Goal: Task Accomplishment & Management: Manage account settings

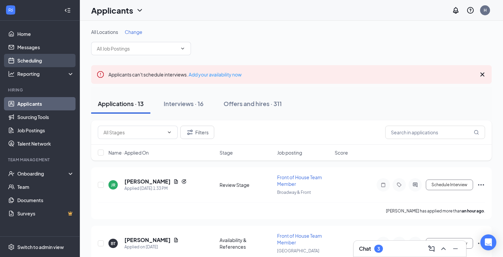
click at [37, 60] on link "Scheduling" at bounding box center [45, 60] width 57 height 13
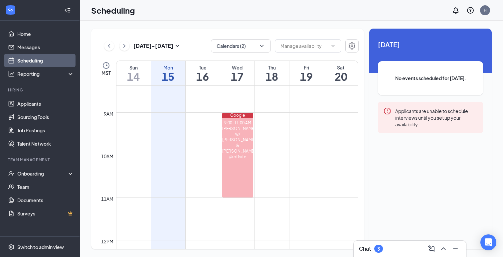
scroll to position [362, 0]
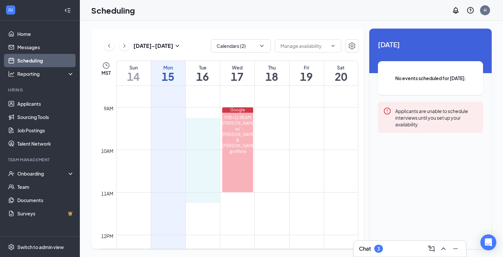
drag, startPoint x: 187, startPoint y: 124, endPoint x: 202, endPoint y: 200, distance: 77.6
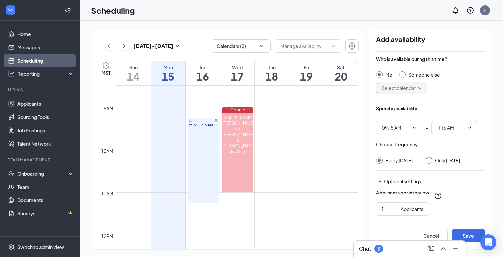
click at [432, 163] on div at bounding box center [429, 160] width 7 height 7
click at [430, 161] on input "Only [DATE]" at bounding box center [428, 159] width 5 height 5
radio input "true"
radio input "false"
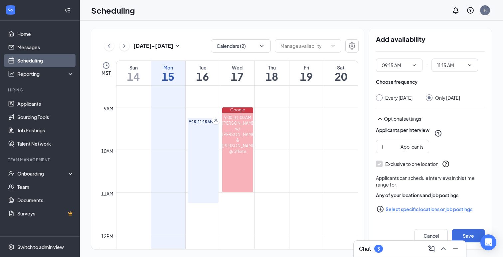
click at [399, 208] on button "Select specific locations or job postings" at bounding box center [430, 209] width 109 height 13
checkbox input "true"
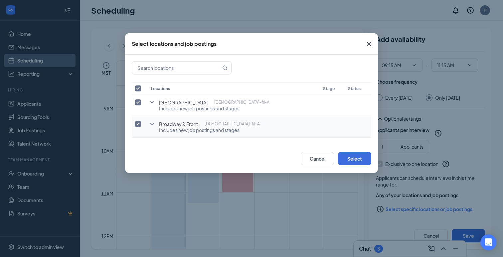
click at [138, 124] on input "checkbox" at bounding box center [138, 124] width 6 height 6
checkbox input "false"
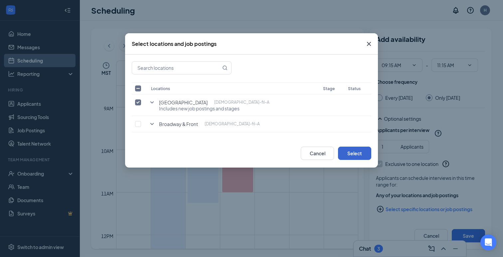
click at [345, 156] on button "Select" at bounding box center [354, 153] width 33 height 13
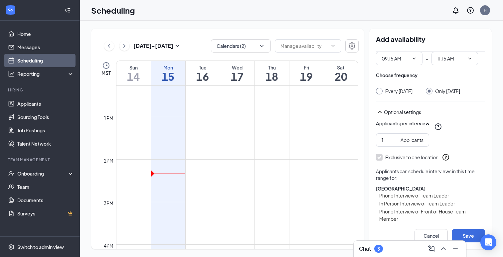
scroll to position [524, 0]
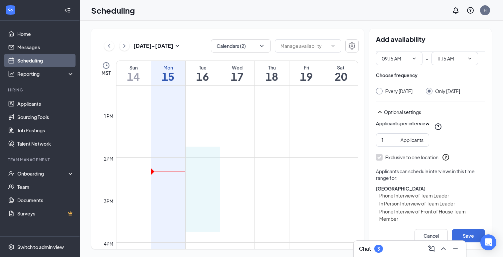
drag, startPoint x: 186, startPoint y: 147, endPoint x: 200, endPoint y: 223, distance: 77.8
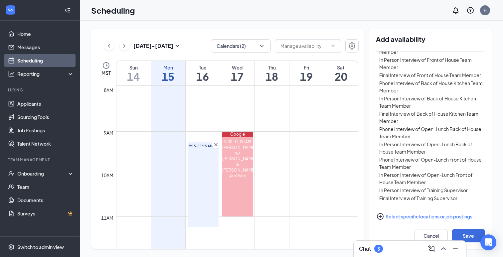
scroll to position [338, 0]
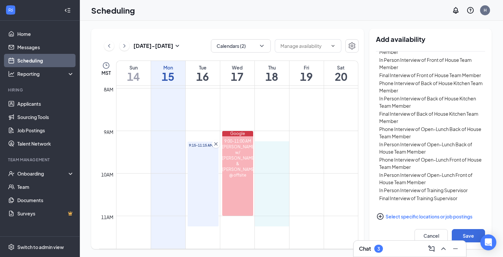
drag, startPoint x: 257, startPoint y: 143, endPoint x: 265, endPoint y: 222, distance: 79.9
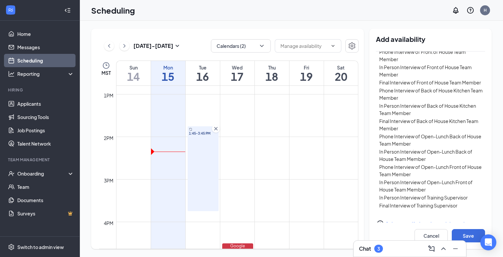
scroll to position [565, 0]
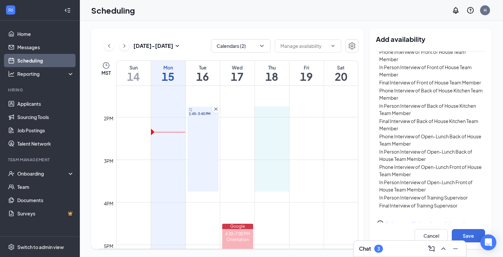
drag, startPoint x: 257, startPoint y: 107, endPoint x: 262, endPoint y: 190, distance: 82.3
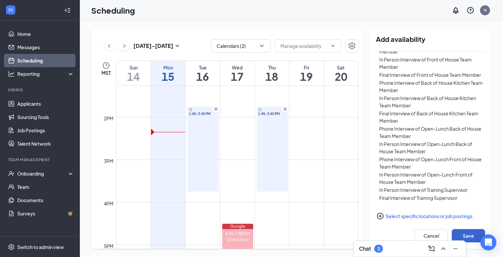
scroll to position [252, 0]
click at [464, 233] on button "Save" at bounding box center [468, 235] width 33 height 13
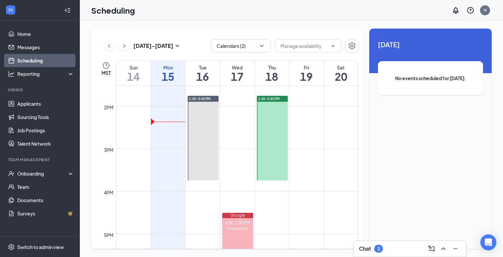
scroll to position [564, 0]
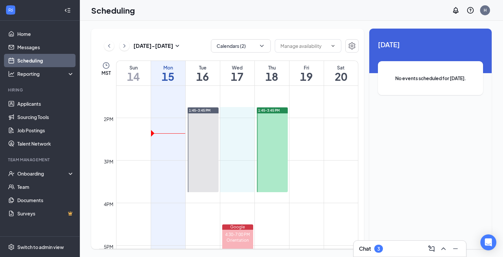
drag, startPoint x: 223, startPoint y: 109, endPoint x: 229, endPoint y: 185, distance: 76.0
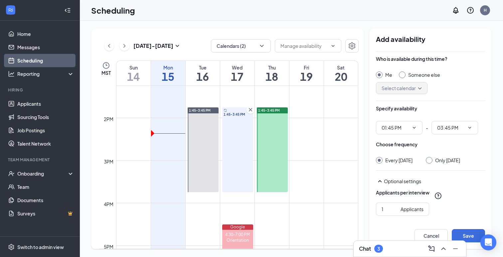
click at [430, 159] on input "Only [DATE]" at bounding box center [428, 159] width 5 height 5
radio input "true"
radio input "false"
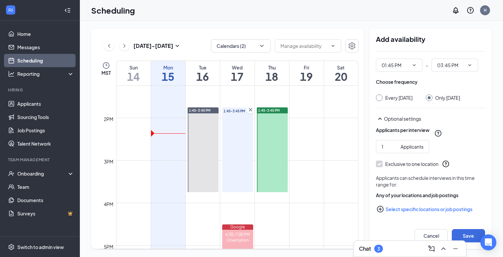
scroll to position [69, 0]
click at [410, 207] on button "Select specific locations or job postings" at bounding box center [430, 209] width 109 height 13
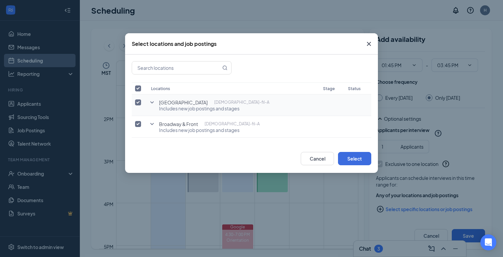
click at [137, 100] on input "checkbox" at bounding box center [138, 102] width 6 height 6
checkbox input "false"
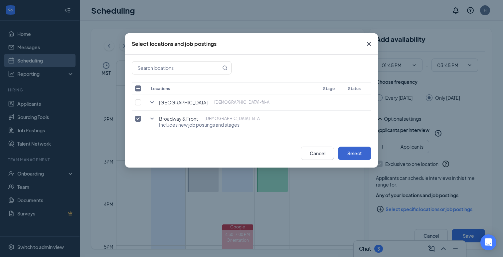
click at [350, 153] on button "Select" at bounding box center [354, 153] width 33 height 13
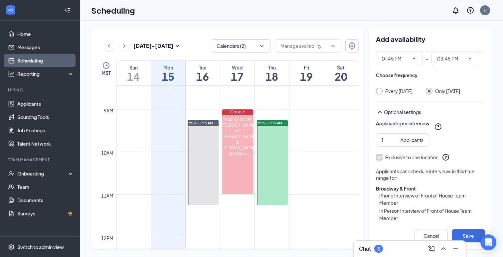
scroll to position [347, 0]
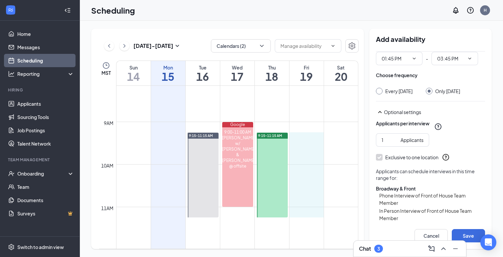
drag, startPoint x: 292, startPoint y: 136, endPoint x: 299, endPoint y: 211, distance: 75.1
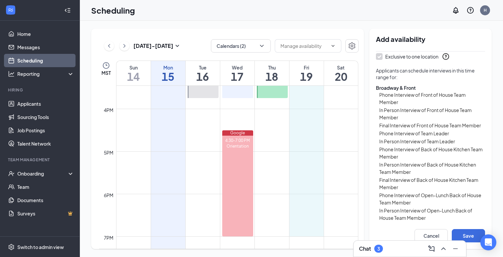
scroll to position [660, 0]
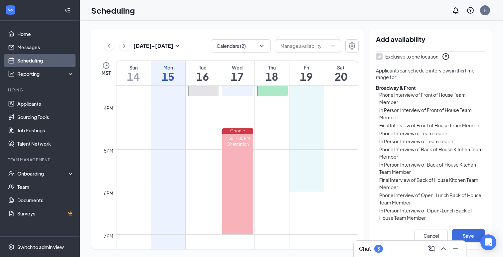
drag, startPoint x: 292, startPoint y: 109, endPoint x: 302, endPoint y: 189, distance: 80.1
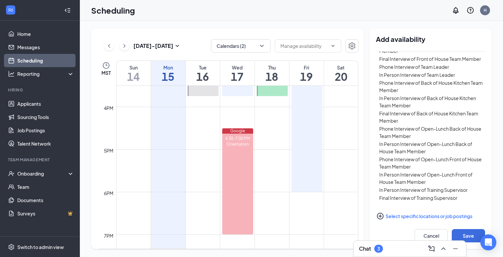
scroll to position [245, 0]
click at [470, 237] on button "Save" at bounding box center [468, 235] width 33 height 13
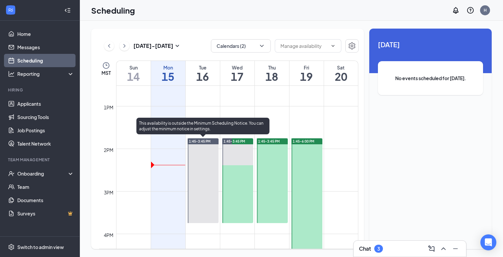
scroll to position [529, 0]
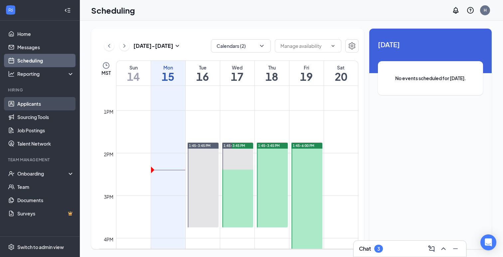
click at [52, 106] on link "Applicants" at bounding box center [45, 103] width 57 height 13
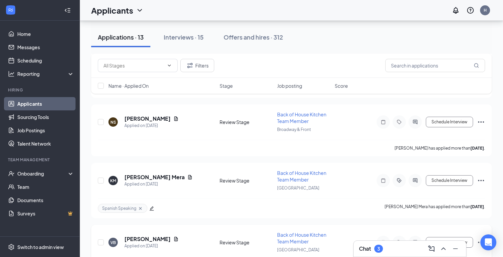
scroll to position [609, 0]
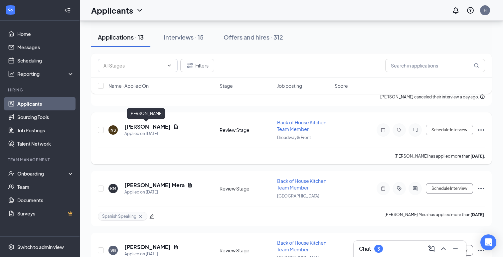
click at [147, 126] on h5 "[PERSON_NAME]" at bounding box center [147, 126] width 46 height 7
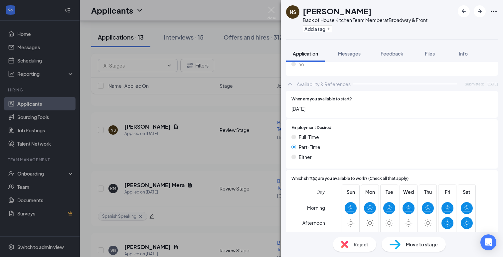
scroll to position [637, 0]
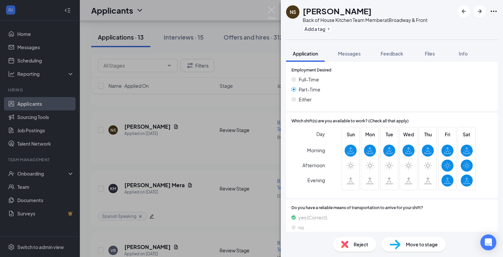
click at [394, 243] on img at bounding box center [394, 245] width 11 height 10
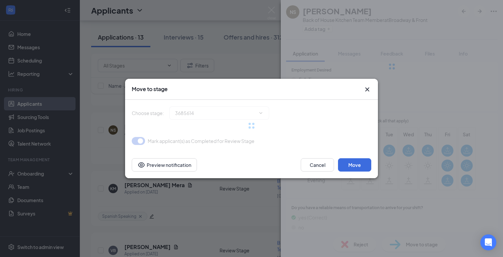
type input "Phone Interview (next stage)"
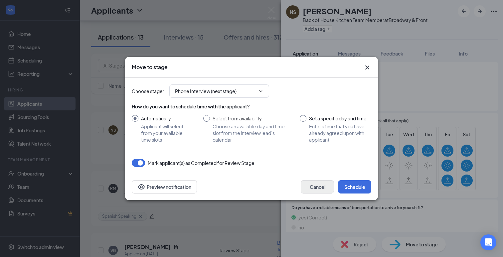
click at [323, 189] on button "Cancel" at bounding box center [317, 186] width 33 height 13
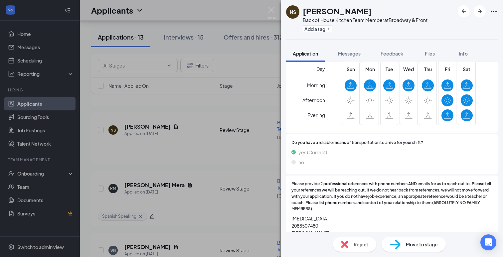
scroll to position [702, 0]
click at [387, 53] on span "Feedback" at bounding box center [391, 54] width 23 height 6
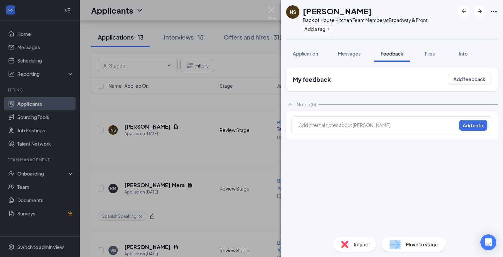
click at [403, 244] on div "Move to stage" at bounding box center [413, 244] width 64 height 15
type input "Phone Interview (next stage)"
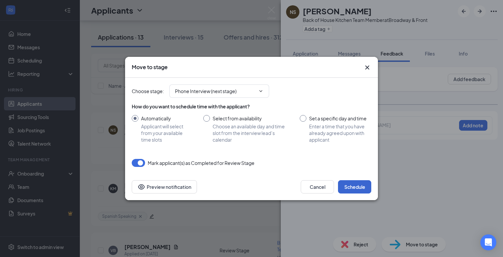
click at [363, 189] on button "Schedule" at bounding box center [354, 186] width 33 height 13
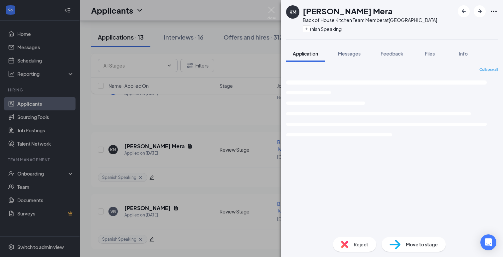
scroll to position [590, 0]
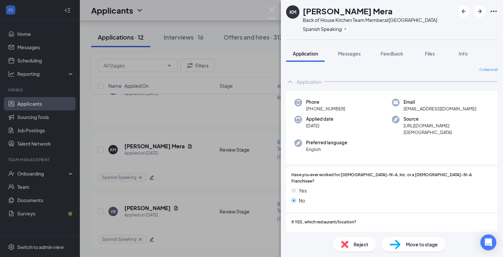
click at [173, 153] on div "KM Kenia Mera Back of House Kitchen Team Member at [GEOGRAPHIC_DATA] Spanish Sp…" at bounding box center [251, 128] width 503 height 257
click at [198, 140] on div "KM Kenia Mera Back of House Kitchen Team Member at [GEOGRAPHIC_DATA] Spanish Sp…" at bounding box center [251, 128] width 503 height 257
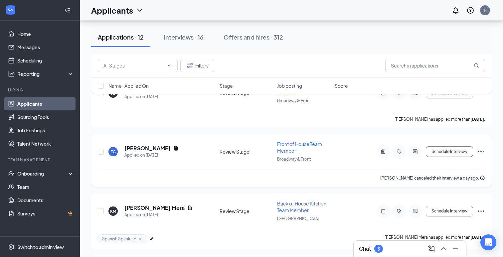
scroll to position [526, 0]
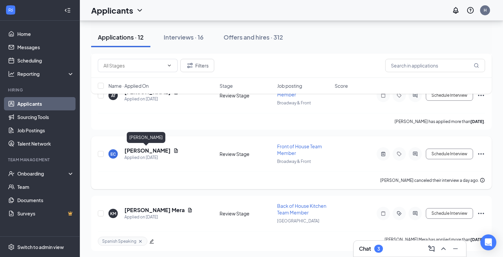
click at [148, 150] on h5 "[PERSON_NAME]" at bounding box center [147, 150] width 46 height 7
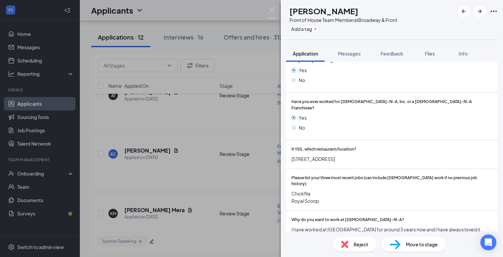
scroll to position [109, 0]
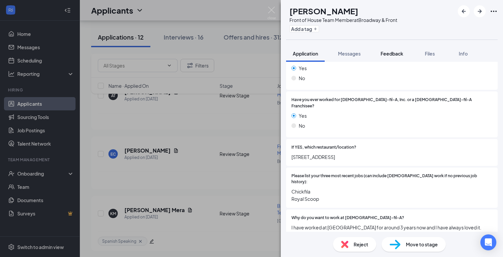
click at [392, 58] on button "Feedback" at bounding box center [392, 53] width 36 height 17
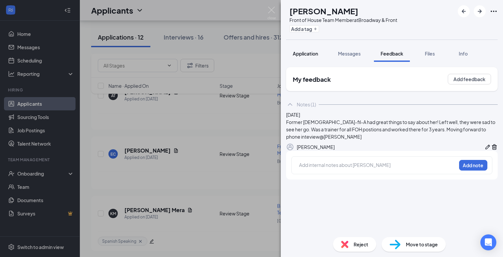
click at [311, 54] on span "Application" at bounding box center [305, 54] width 25 height 6
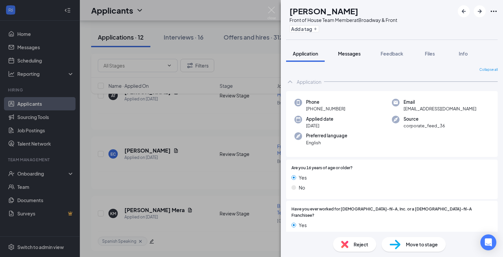
click at [359, 55] on span "Messages" at bounding box center [349, 54] width 23 height 6
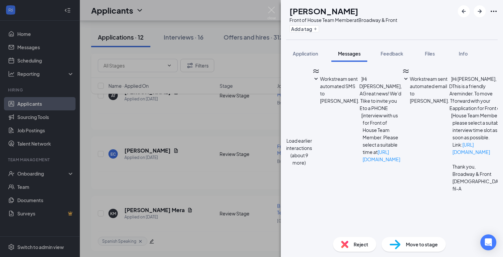
scroll to position [202, 0]
click at [309, 47] on button "Application" at bounding box center [305, 53] width 39 height 17
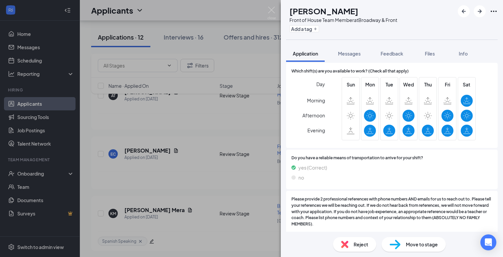
scroll to position [728, 0]
click at [353, 250] on div "Reject" at bounding box center [354, 244] width 43 height 15
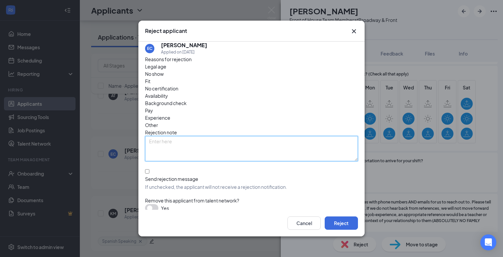
click at [290, 136] on textarea at bounding box center [251, 148] width 213 height 25
type textarea "canceled their interview and not wanting to move forward"
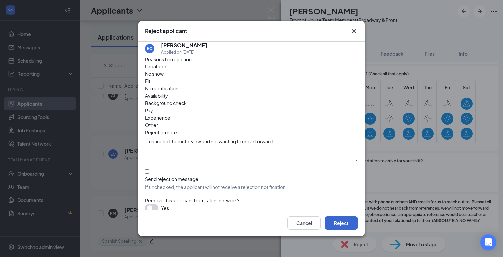
drag, startPoint x: 334, startPoint y: 161, endPoint x: 347, endPoint y: 218, distance: 59.0
click at [347, 218] on button "Reject" at bounding box center [341, 222] width 33 height 13
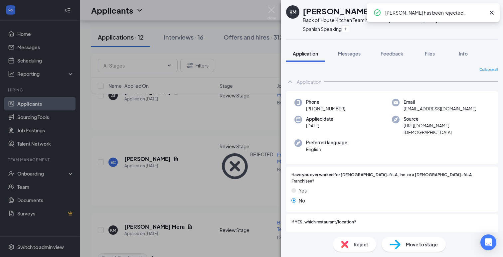
click at [178, 179] on div "KM Kenia Mera Back of House Kitchen Team Member at [GEOGRAPHIC_DATA] Spanish Sp…" at bounding box center [251, 128] width 503 height 257
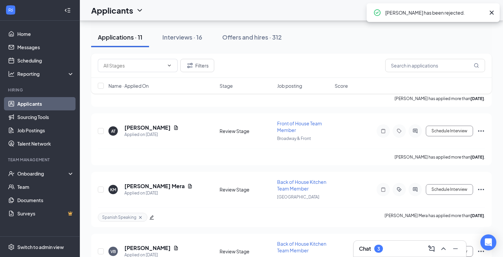
scroll to position [484, 0]
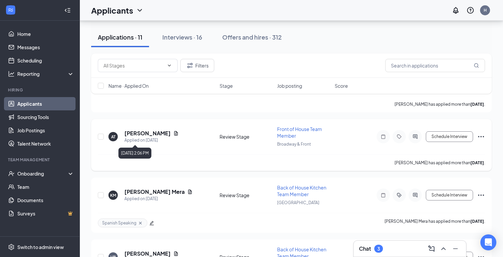
click at [145, 136] on h5 "[PERSON_NAME]" at bounding box center [147, 133] width 46 height 7
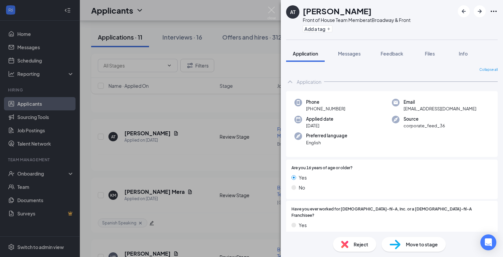
click at [400, 246] on div "Move to stage" at bounding box center [413, 244] width 64 height 15
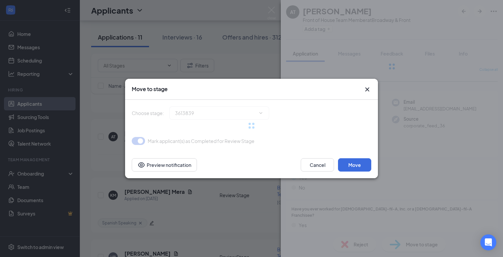
type input "Phone Interview (next stage)"
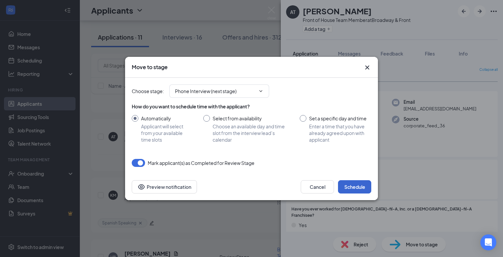
click at [353, 181] on button "Schedule" at bounding box center [354, 186] width 33 height 13
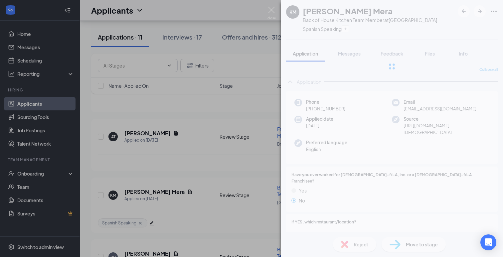
scroll to position [468, 0]
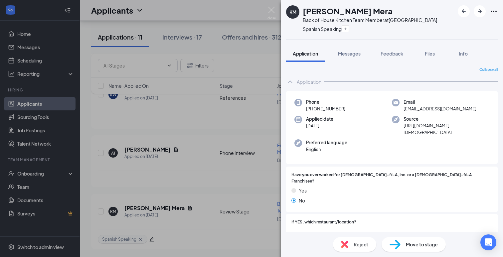
click at [171, 142] on div "KM Kenia Mera Back of House Kitchen Team Member at [GEOGRAPHIC_DATA] Spanish Sp…" at bounding box center [251, 128] width 503 height 257
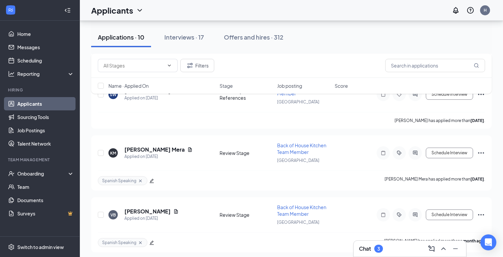
click at [213, 8] on div "Applicants H" at bounding box center [291, 10] width 423 height 21
